Goal: Task Accomplishment & Management: Complete application form

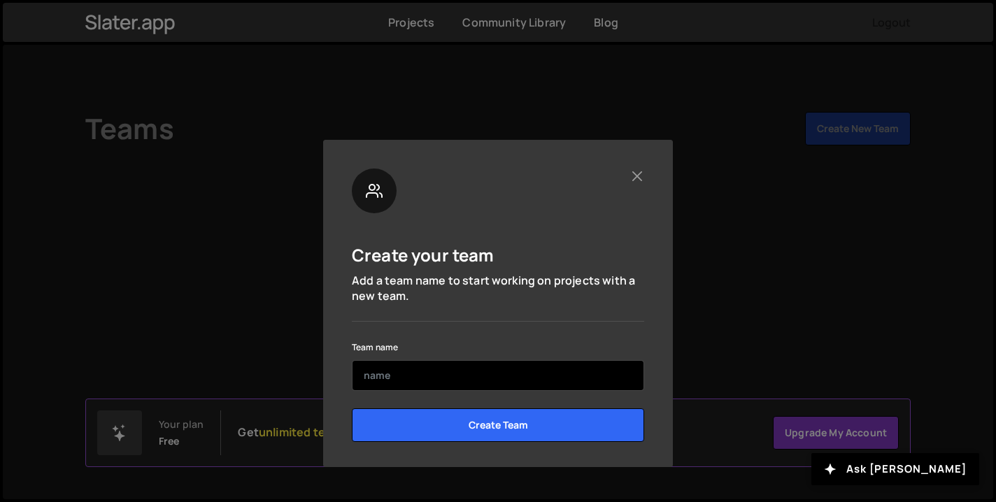
click at [473, 381] on input "text" at bounding box center [498, 375] width 292 height 31
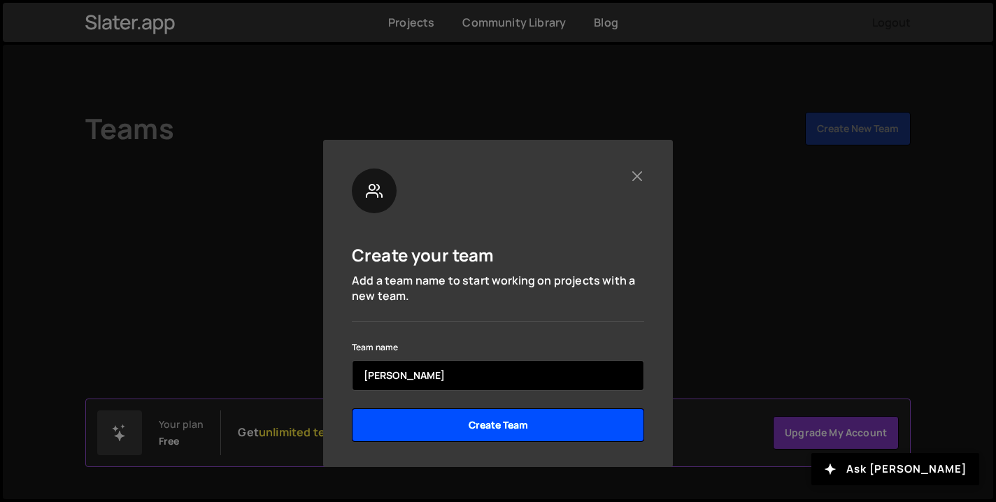
type input "Jane"
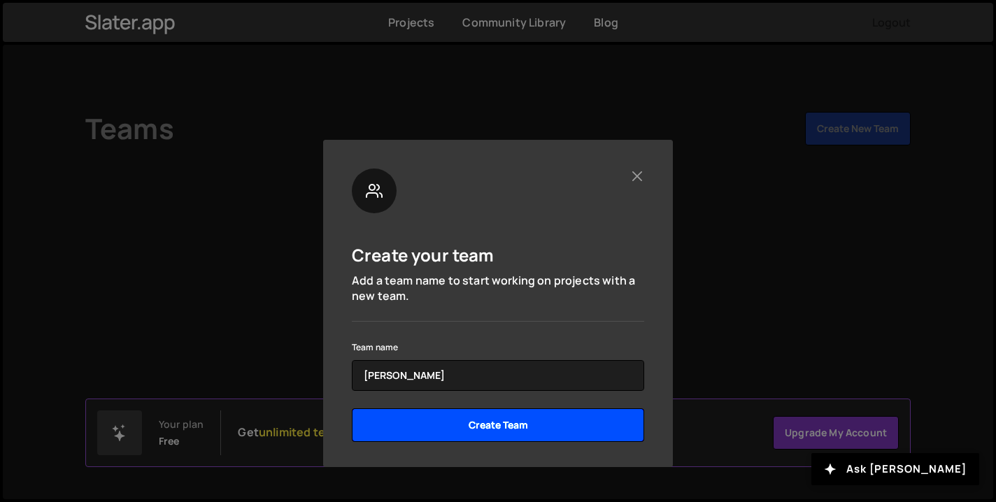
click at [531, 429] on input "Create Team" at bounding box center [498, 425] width 292 height 34
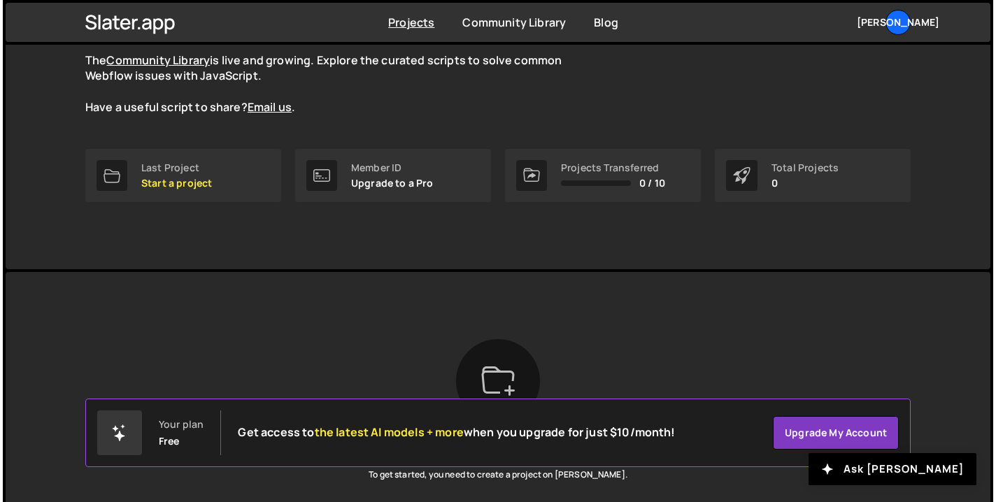
scroll to position [133, 0]
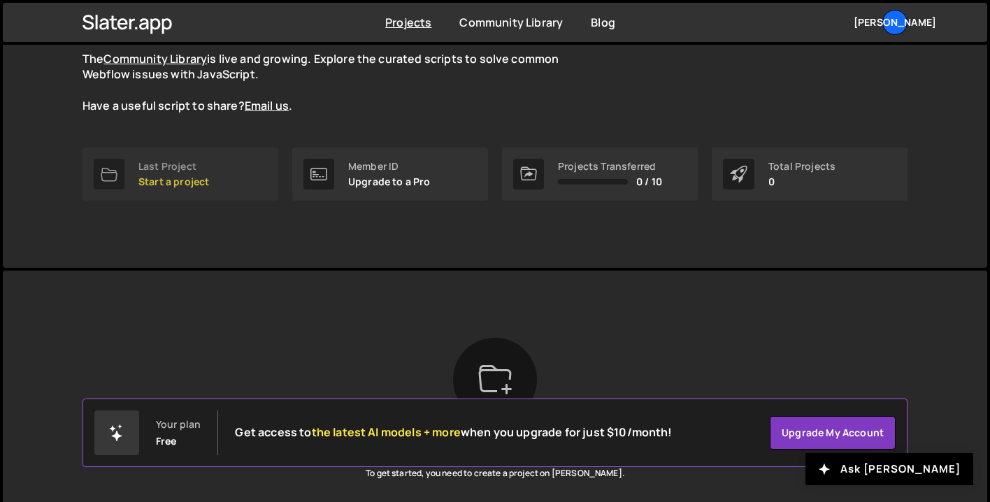
click at [180, 180] on p "Start a project" at bounding box center [173, 181] width 71 height 11
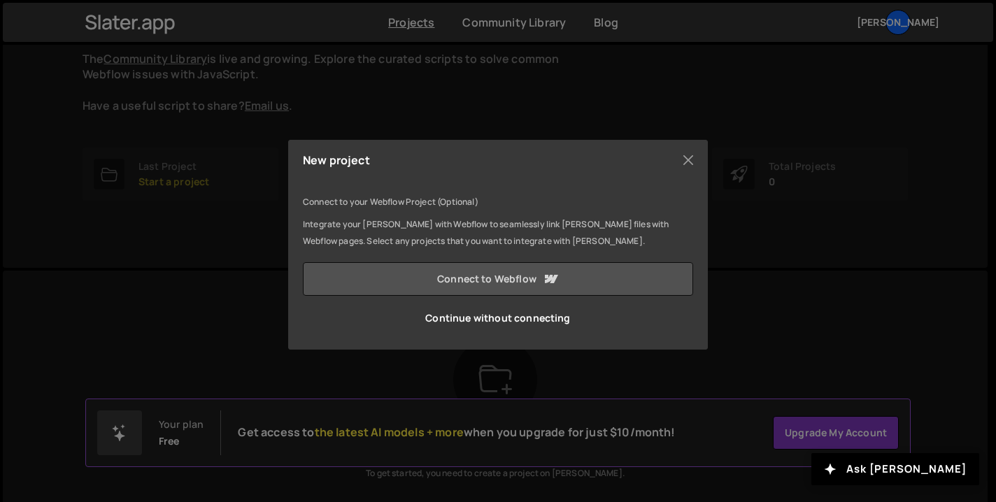
click at [479, 280] on link "Connect to Webflow" at bounding box center [498, 279] width 390 height 34
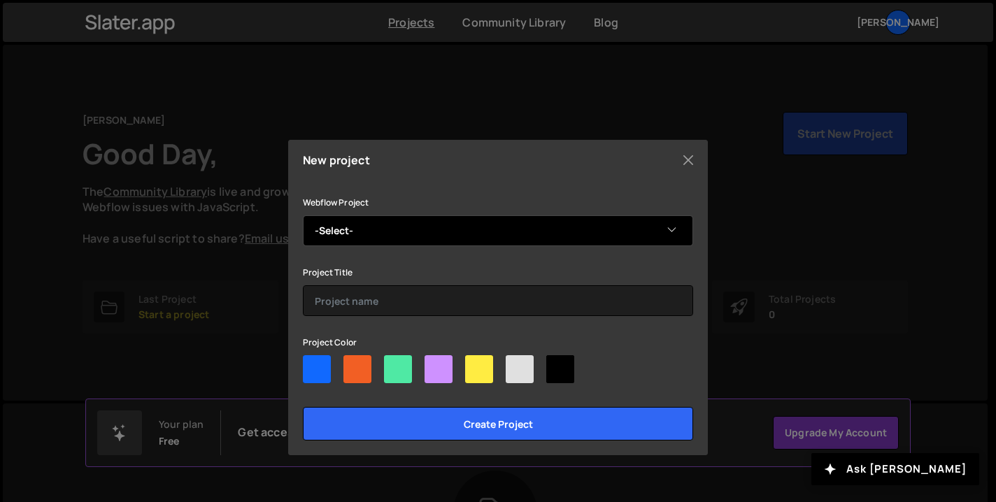
click at [673, 230] on select "-Select- Portfolio [PERSON_NAME] Portfolio v2 Thought Partner Playground CSS ho…" at bounding box center [498, 230] width 390 height 31
select select "68bb0092a83794b378a0d971"
click at [303, 215] on select "-Select- Portfolio [PERSON_NAME] Portfolio v2 Thought Partner Playground CSS ho…" at bounding box center [498, 230] width 390 height 31
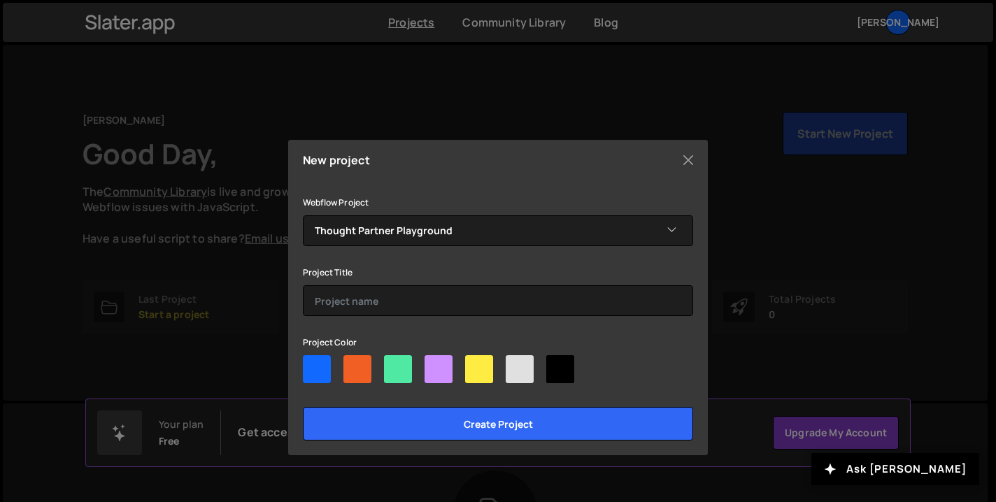
click at [434, 367] on div at bounding box center [438, 369] width 28 height 28
click at [434, 364] on input"] "radio" at bounding box center [428, 359] width 9 height 9
radio input"] "true"
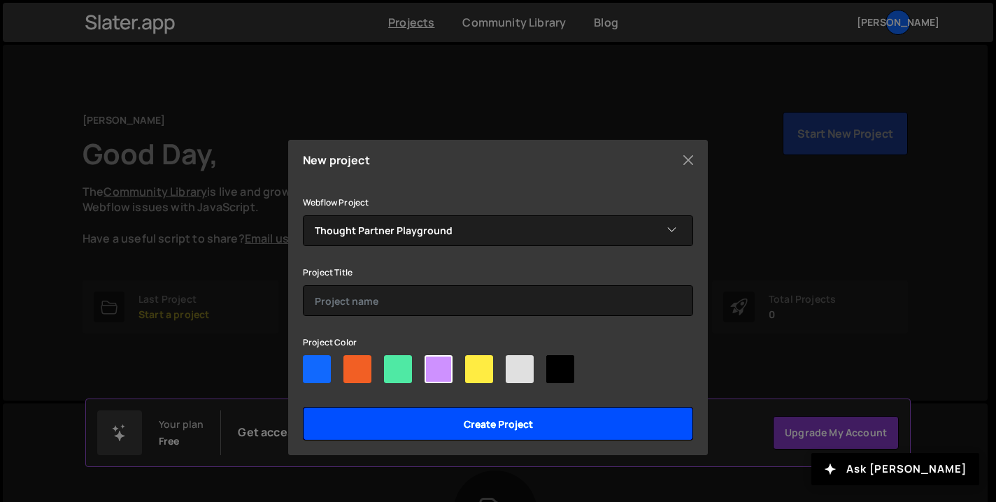
click at [493, 429] on input "Create project" at bounding box center [498, 424] width 390 height 34
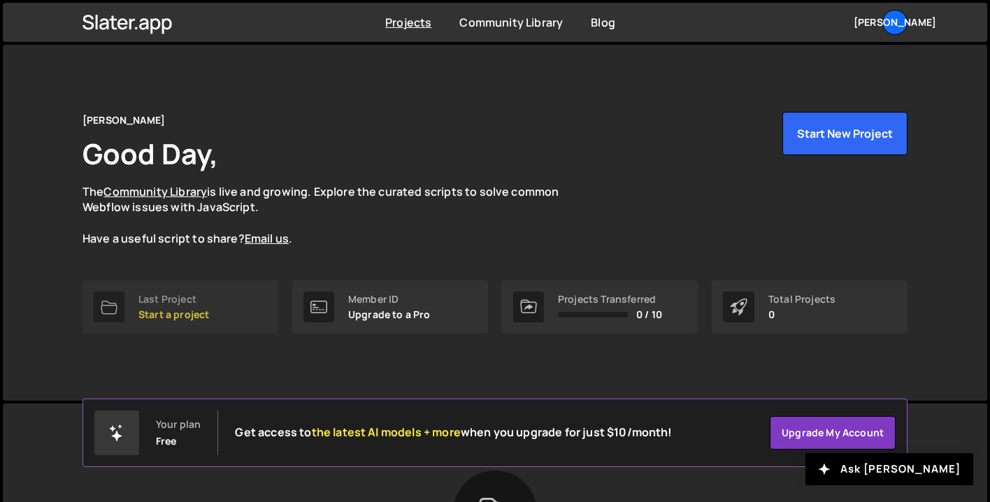
click at [191, 313] on p "Start a project" at bounding box center [173, 314] width 71 height 11
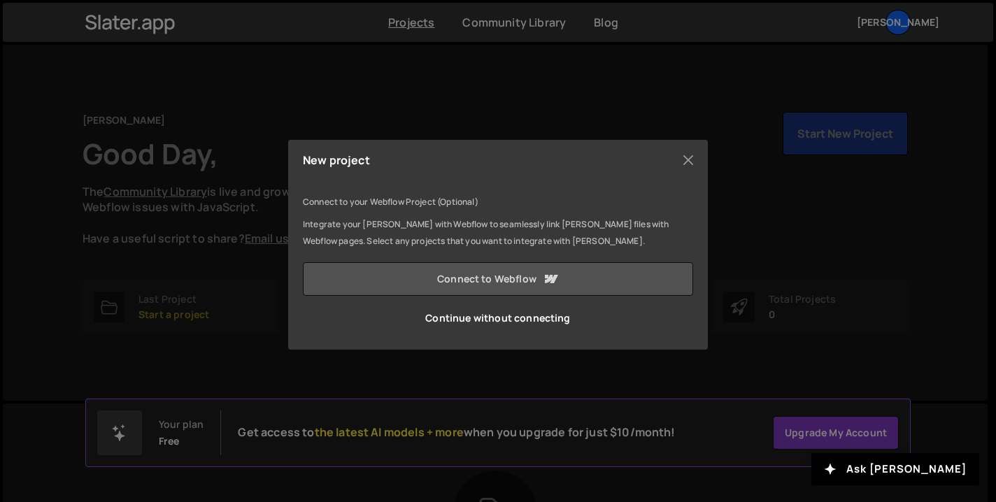
click at [511, 280] on link "Connect to Webflow" at bounding box center [498, 279] width 390 height 34
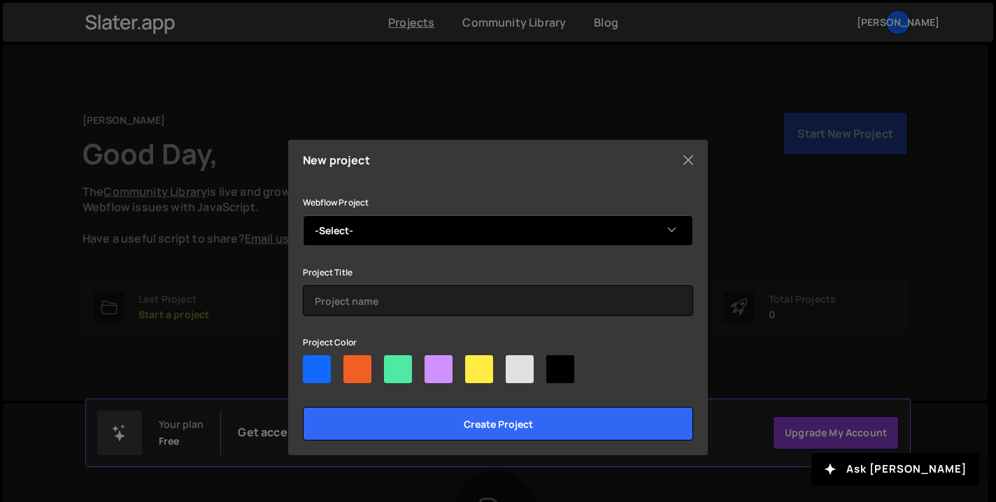
click at [505, 233] on select "-Select- Thought Partner Playground" at bounding box center [498, 230] width 390 height 31
select select "68bb0092a83794b378a0d971"
click at [303, 215] on select "-Select- Thought Partner Playground" at bounding box center [498, 230] width 390 height 31
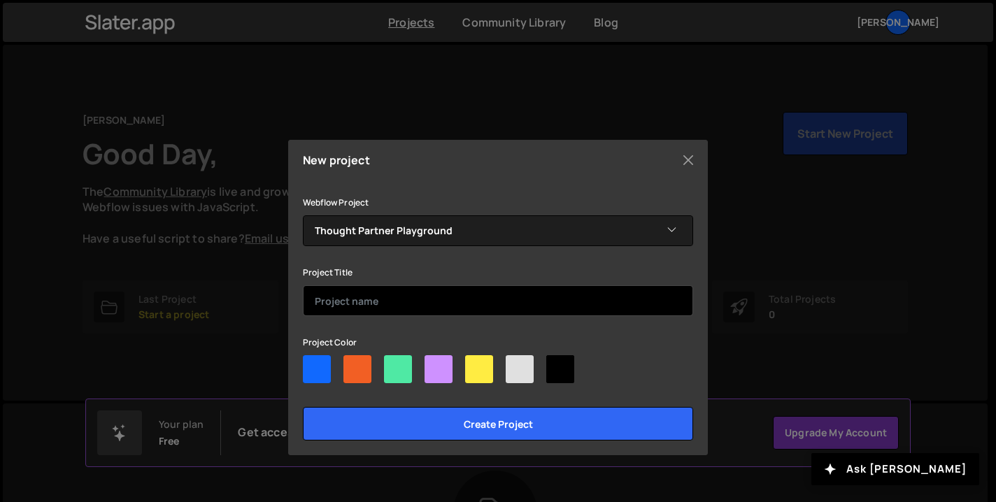
click at [457, 294] on input "text" at bounding box center [498, 300] width 390 height 31
type input "TP"
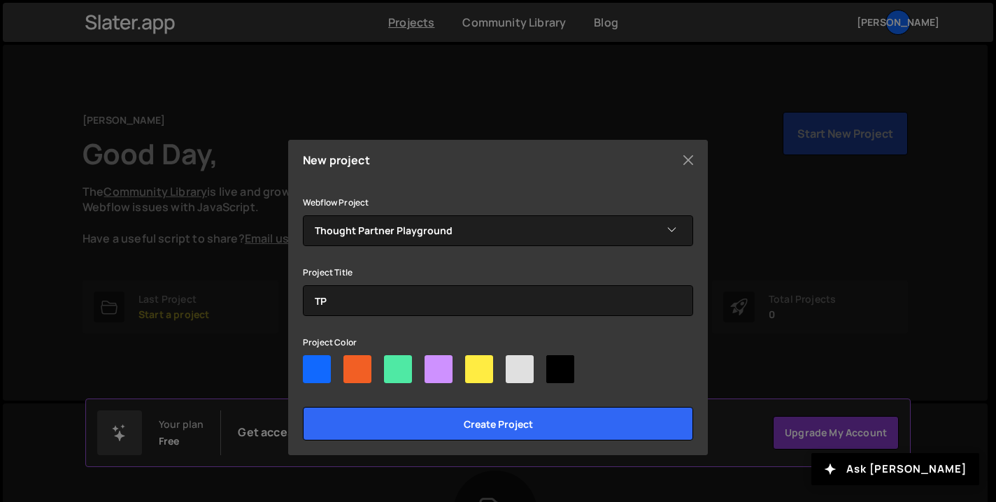
click at [433, 368] on div at bounding box center [438, 369] width 28 height 28
click at [433, 364] on input"] "radio" at bounding box center [428, 359] width 9 height 9
radio input"] "true"
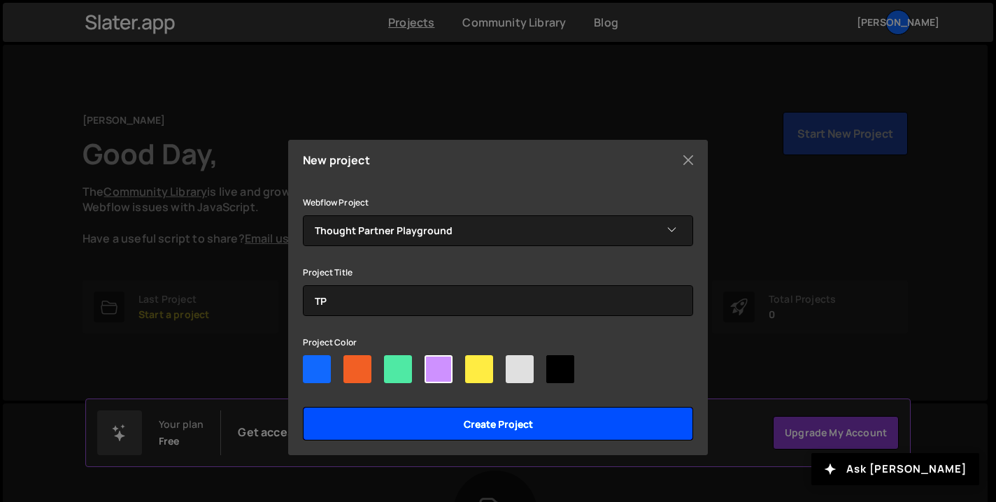
click at [547, 415] on input "Create project" at bounding box center [498, 424] width 390 height 34
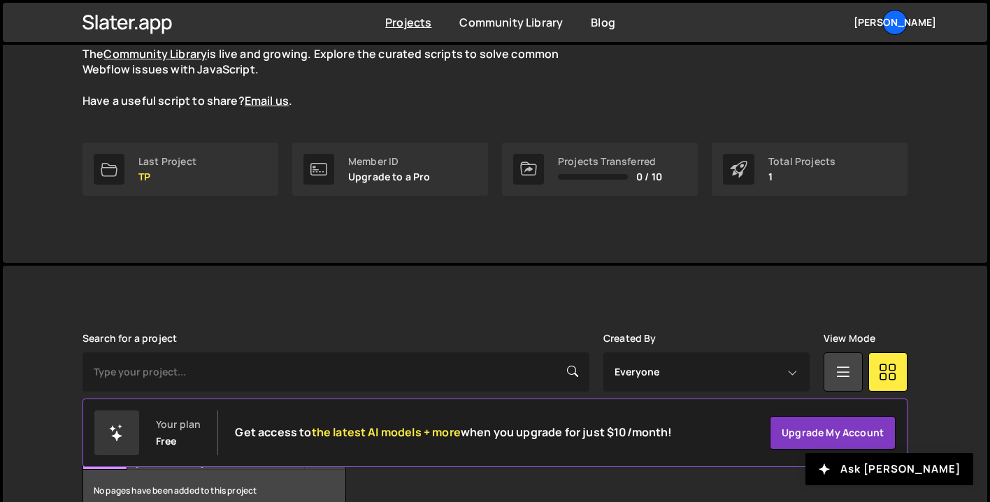
scroll to position [217, 0]
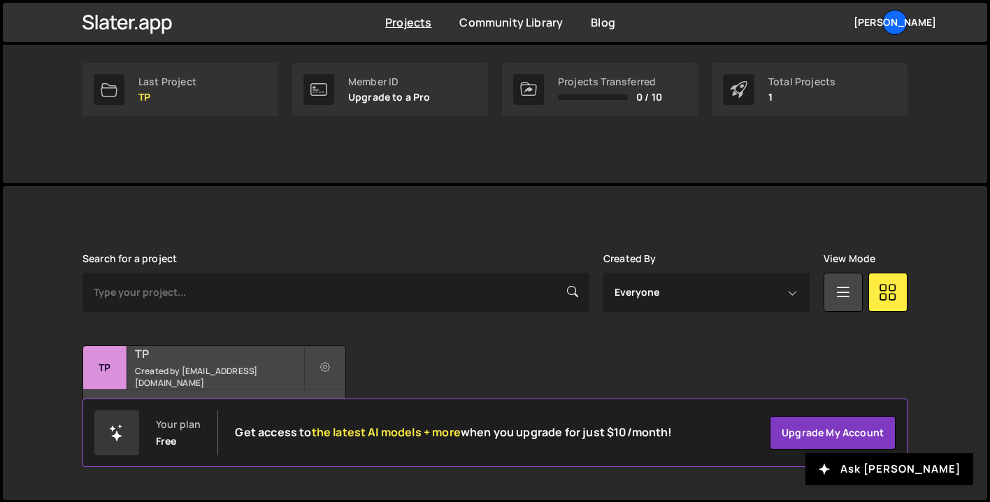
click at [150, 370] on div "TP Created by janehirschdesign@gmail.com" at bounding box center [214, 367] width 262 height 43
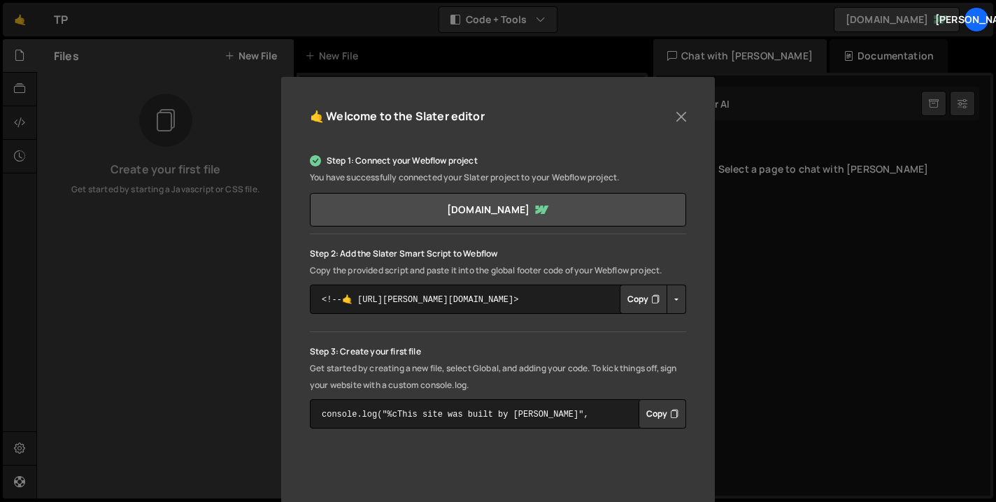
scroll to position [59, 0]
